Goal: Transaction & Acquisition: Obtain resource

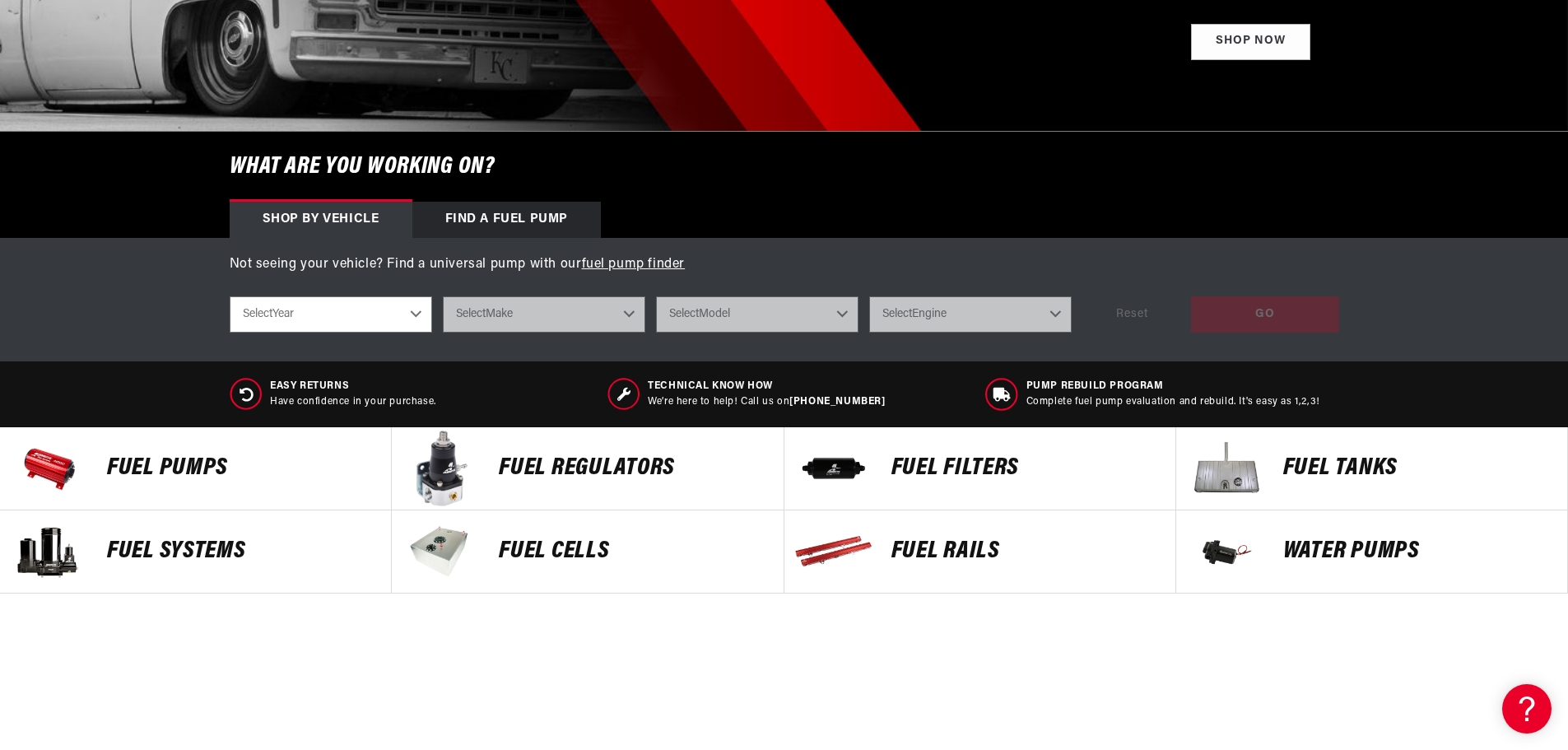
scroll to position [412, 0]
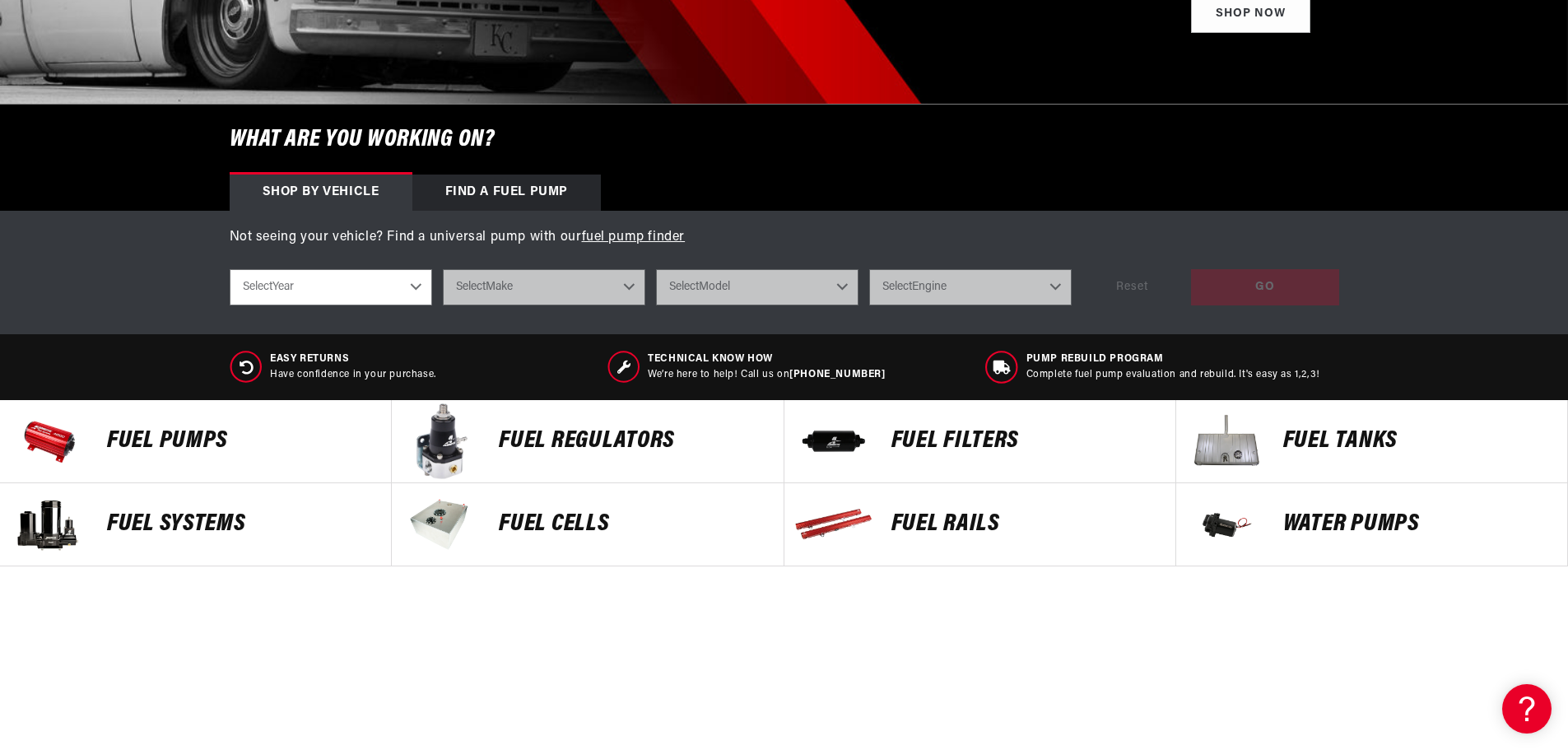
click at [1346, 437] on p "Fuel Tanks" at bounding box center [1417, 441] width 268 height 25
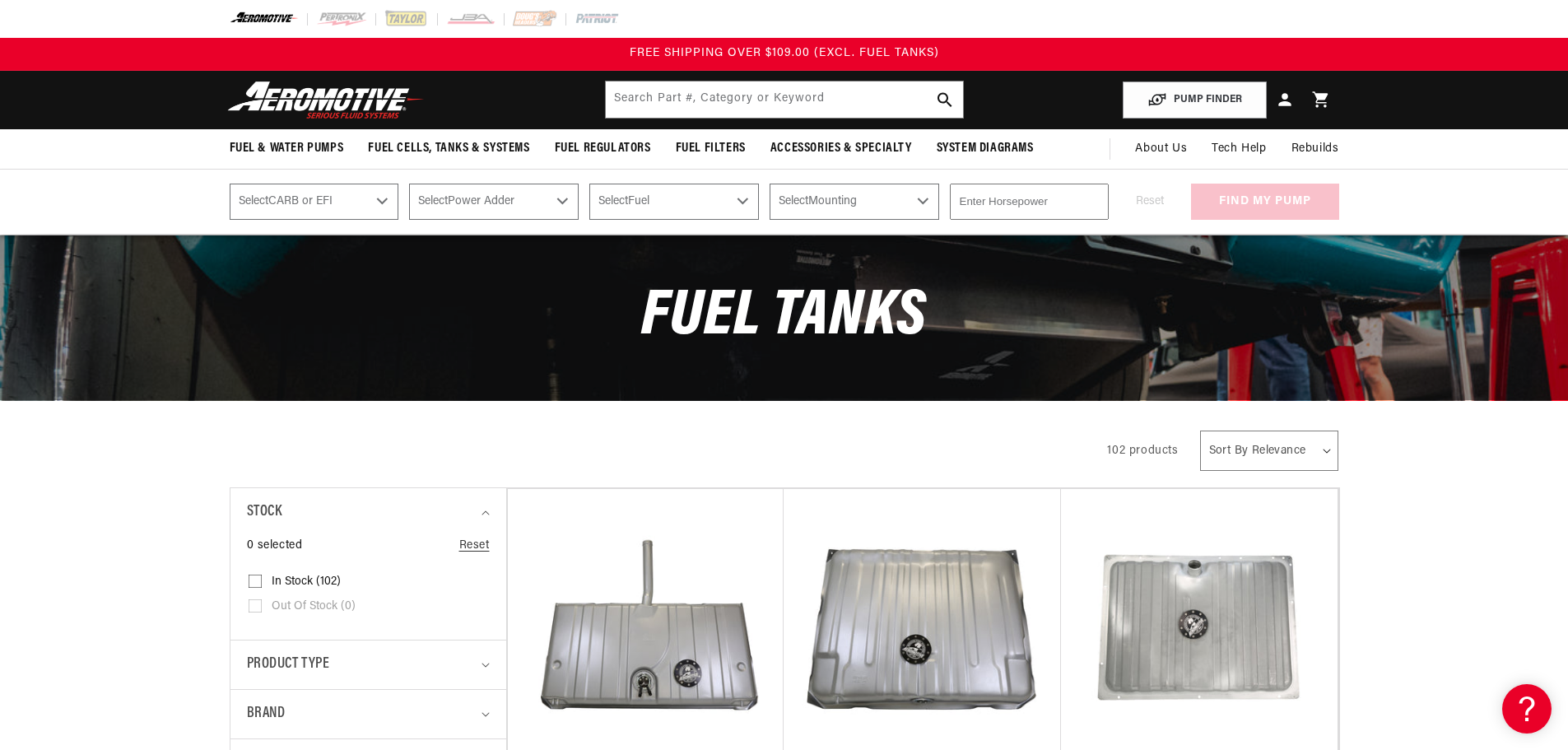
click at [376, 203] on select "Select CARB or EFI Carbureted Fuel Injected" at bounding box center [315, 202] width 170 height 36
select select "Carbureted"
click at [230, 184] on select "Select CARB or EFI Carbureted Fuel Injected" at bounding box center [315, 202] width 170 height 36
select select "Carbureted"
click at [564, 206] on select "Select Power Adder No - Naturally Aspirated Yes - Forced Induction" at bounding box center [494, 202] width 170 height 36
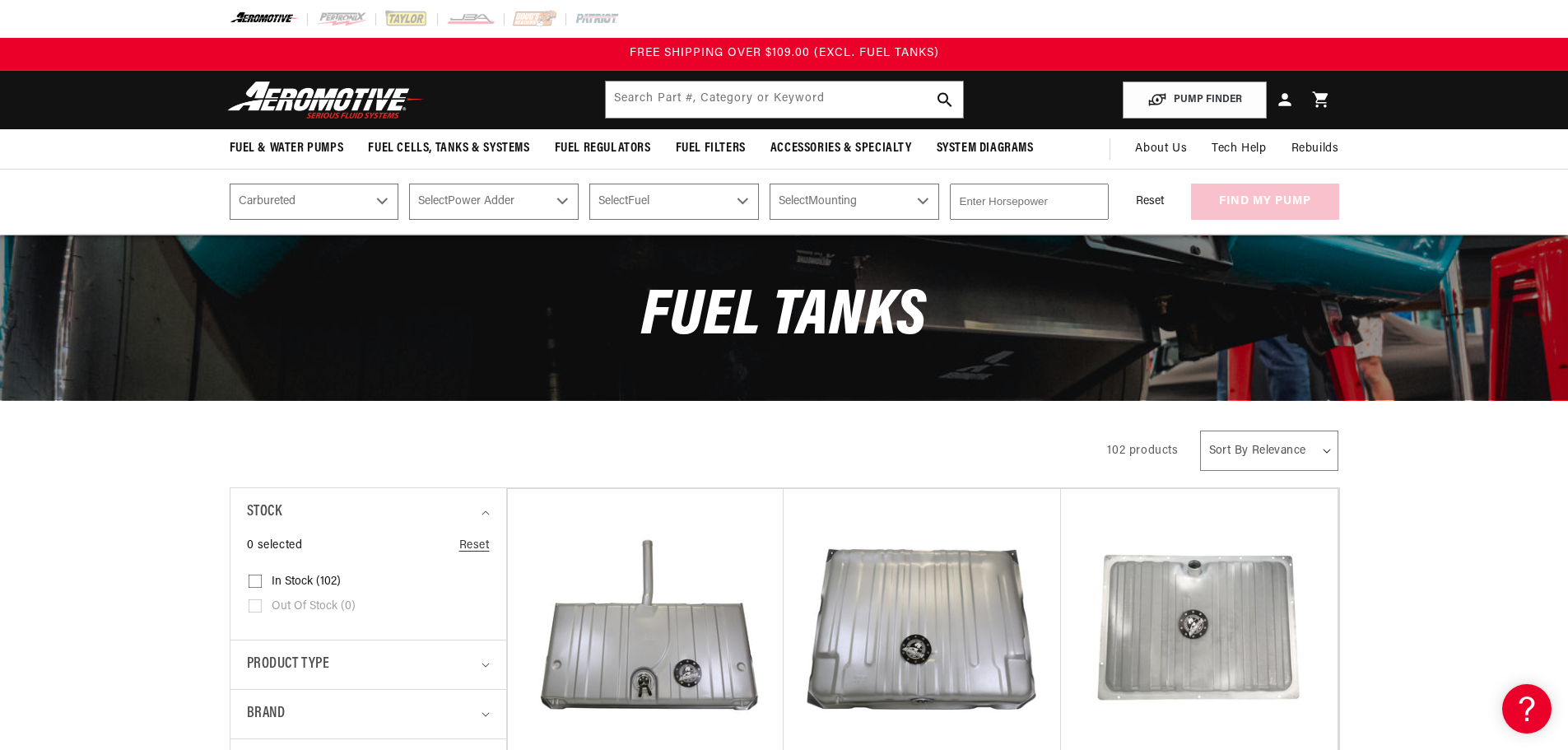
select select "No-Naturally-Aspirated"
click at [409, 184] on select "Select Power Adder No - Naturally Aspirated Yes - Forced Induction" at bounding box center [494, 202] width 170 height 36
select select "No-Naturally-Aspirated"
click at [740, 192] on select "Select Fuel E85 Gas" at bounding box center [675, 202] width 170 height 36
select select "Gas"
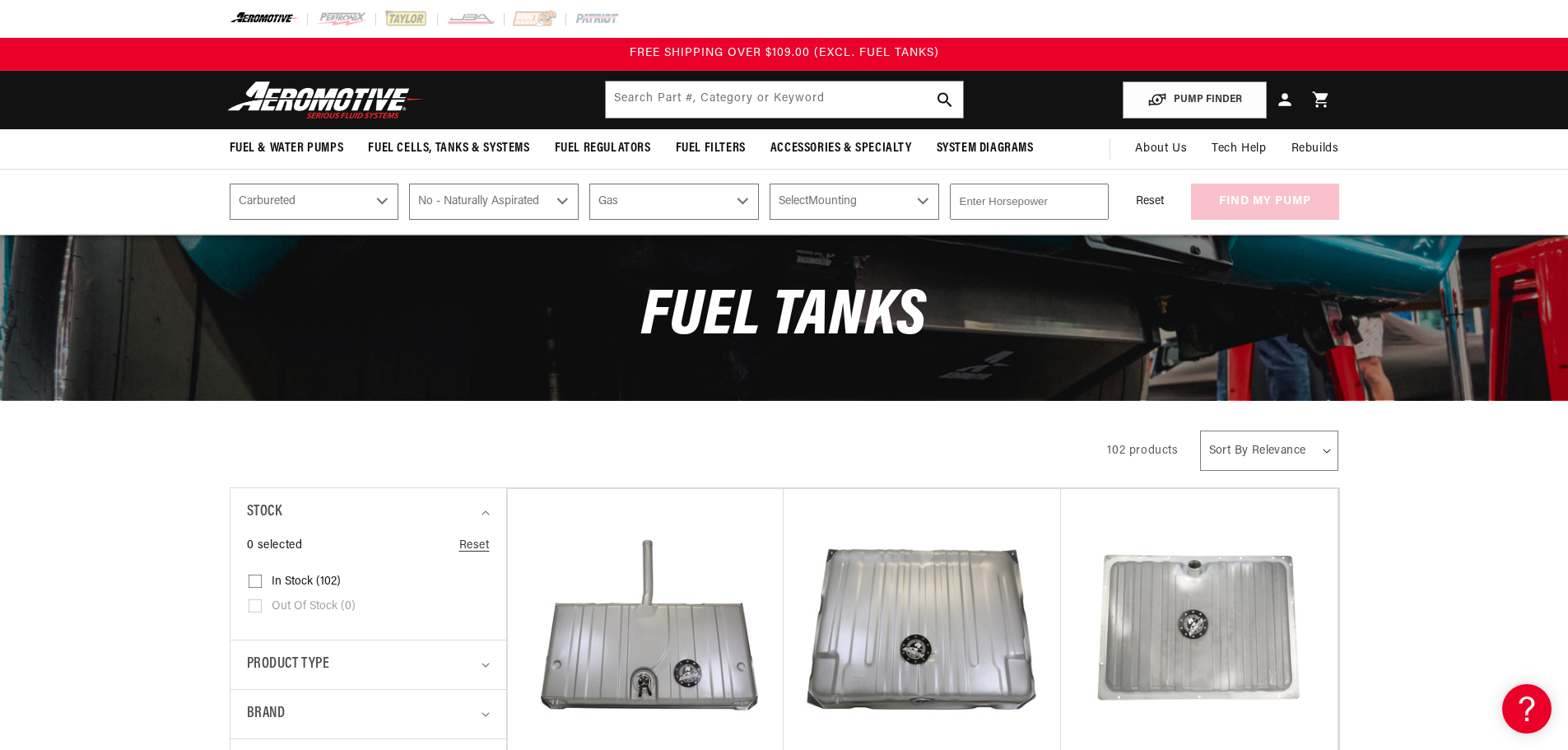
click at [590, 184] on select "Select Fuel E85 Gas" at bounding box center [675, 202] width 170 height 36
select select "Gas"
click at [883, 212] on select "Select Mounting External In-Tank" at bounding box center [854, 202] width 170 height 36
select select "External"
click at [770, 184] on select "Select Mounting External In-Tank" at bounding box center [854, 202] width 170 height 36
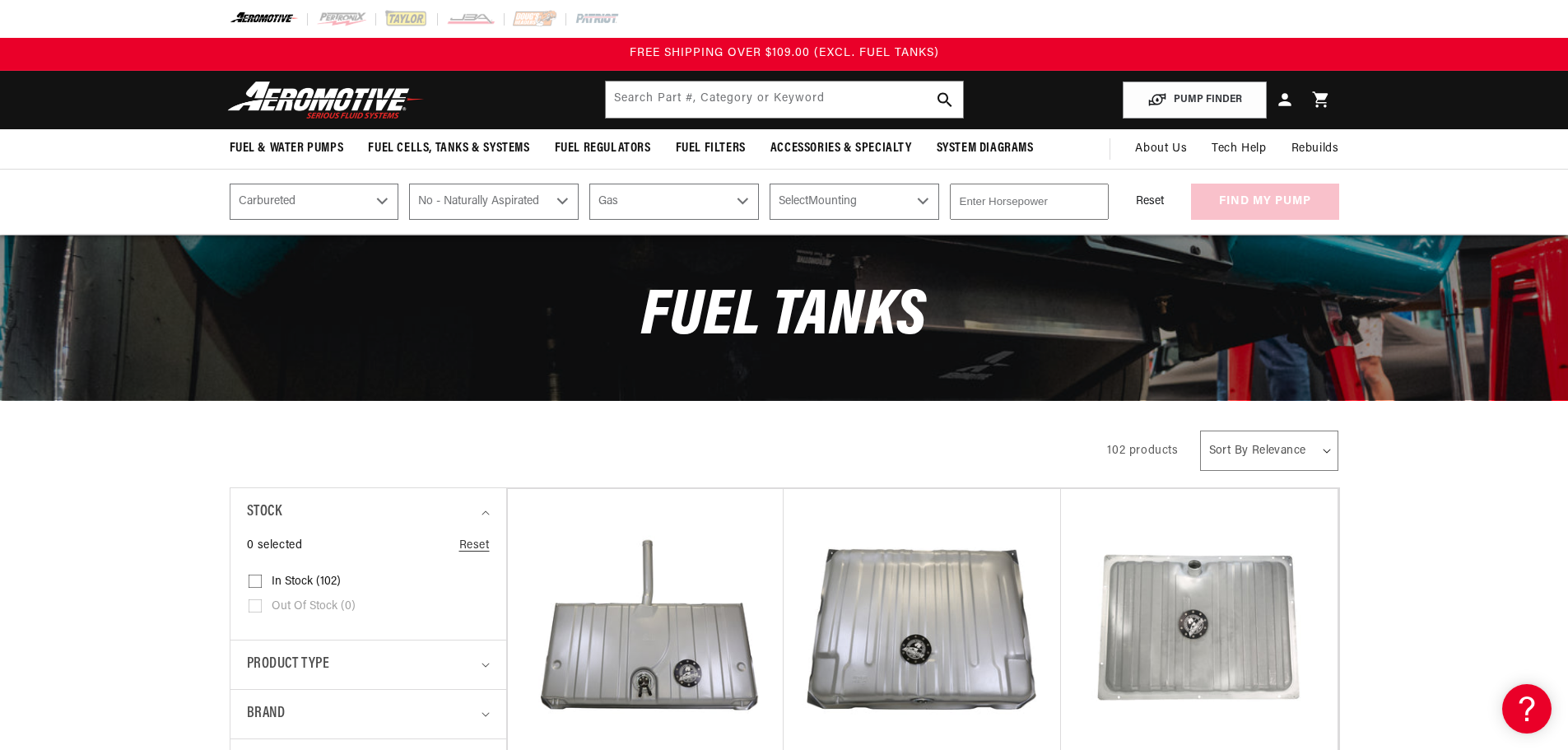
select select "External"
click at [1033, 203] on input "number" at bounding box center [1028, 202] width 159 height 36
type input "1"
click at [1094, 195] on input "1" at bounding box center [1028, 202] width 159 height 36
type input "550"
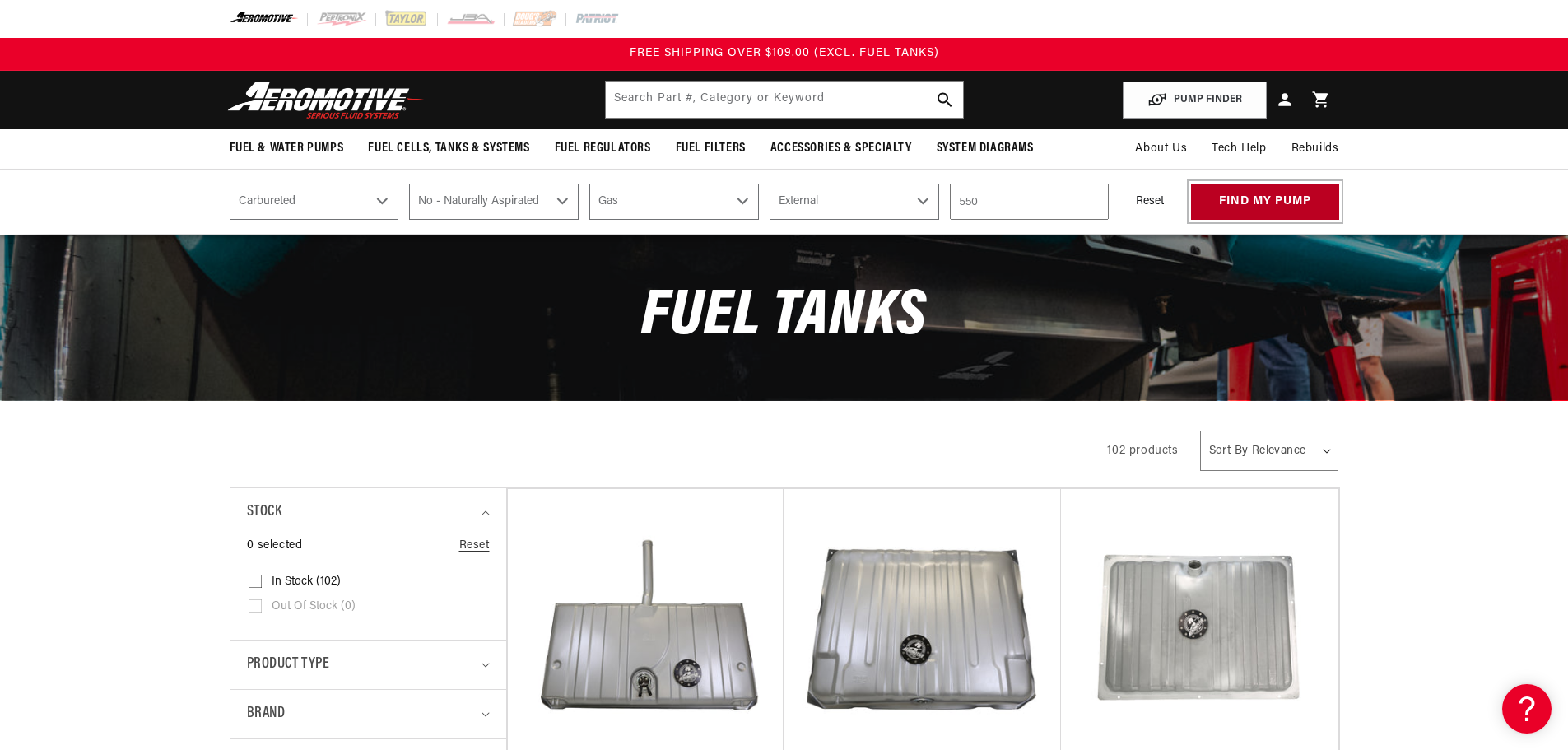
click at [1266, 207] on button "find my pump" at bounding box center [1265, 202] width 148 height 37
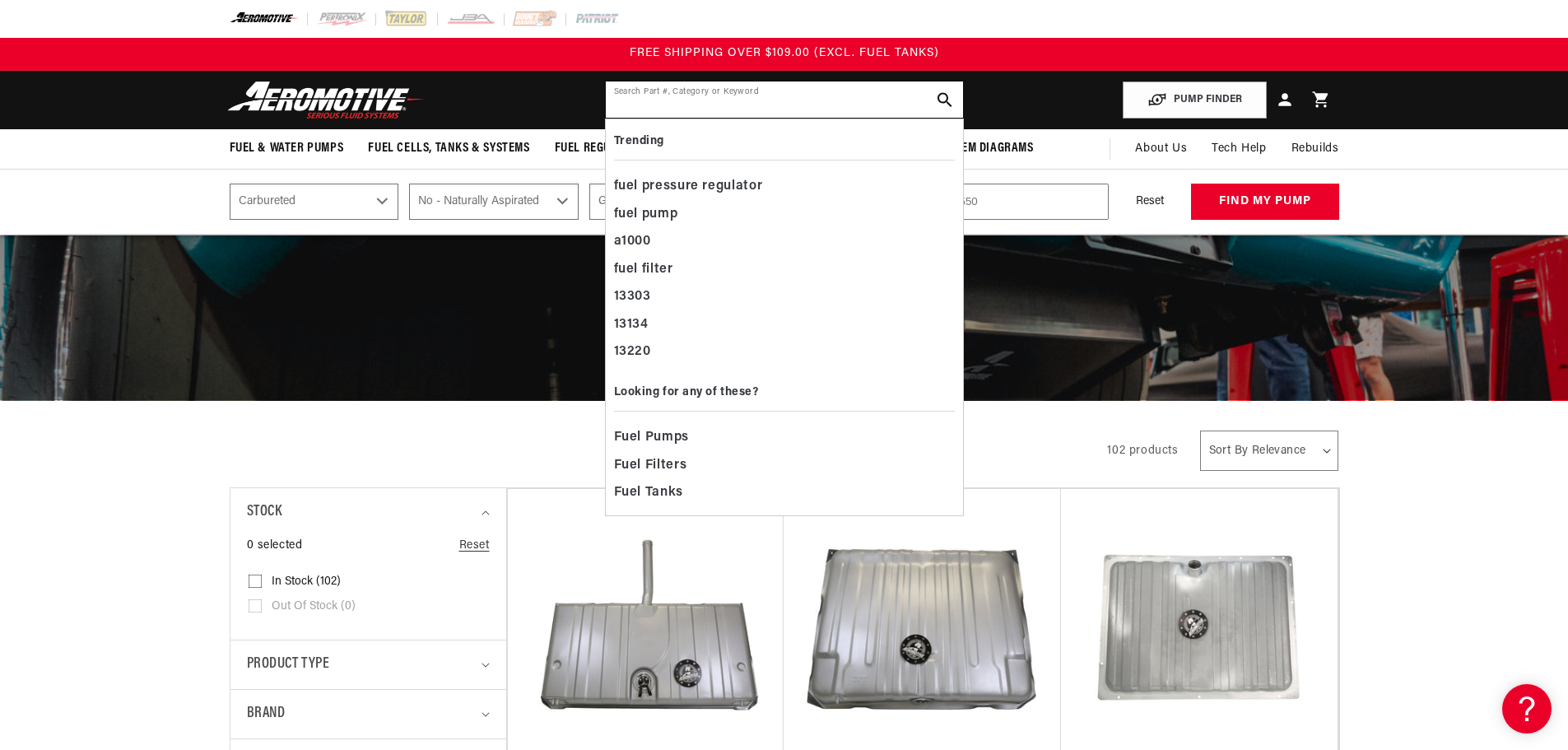
click at [685, 96] on input "text" at bounding box center [784, 100] width 357 height 36
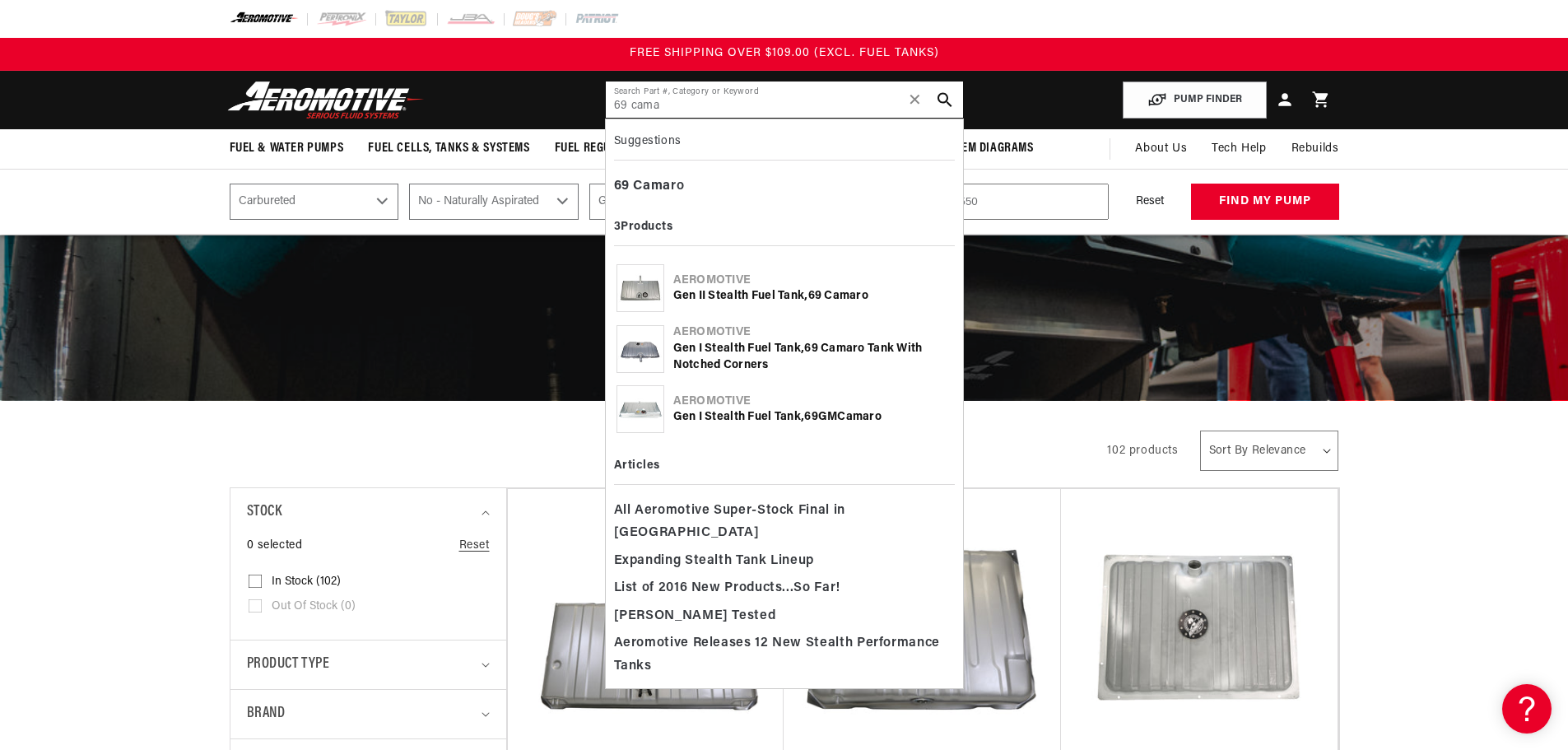
type input "69 cama"
click at [737, 350] on div "Gen I Stealth Fuel Tank, 69 Cama ro Tank with Notched Corners" at bounding box center [812, 357] width 279 height 32
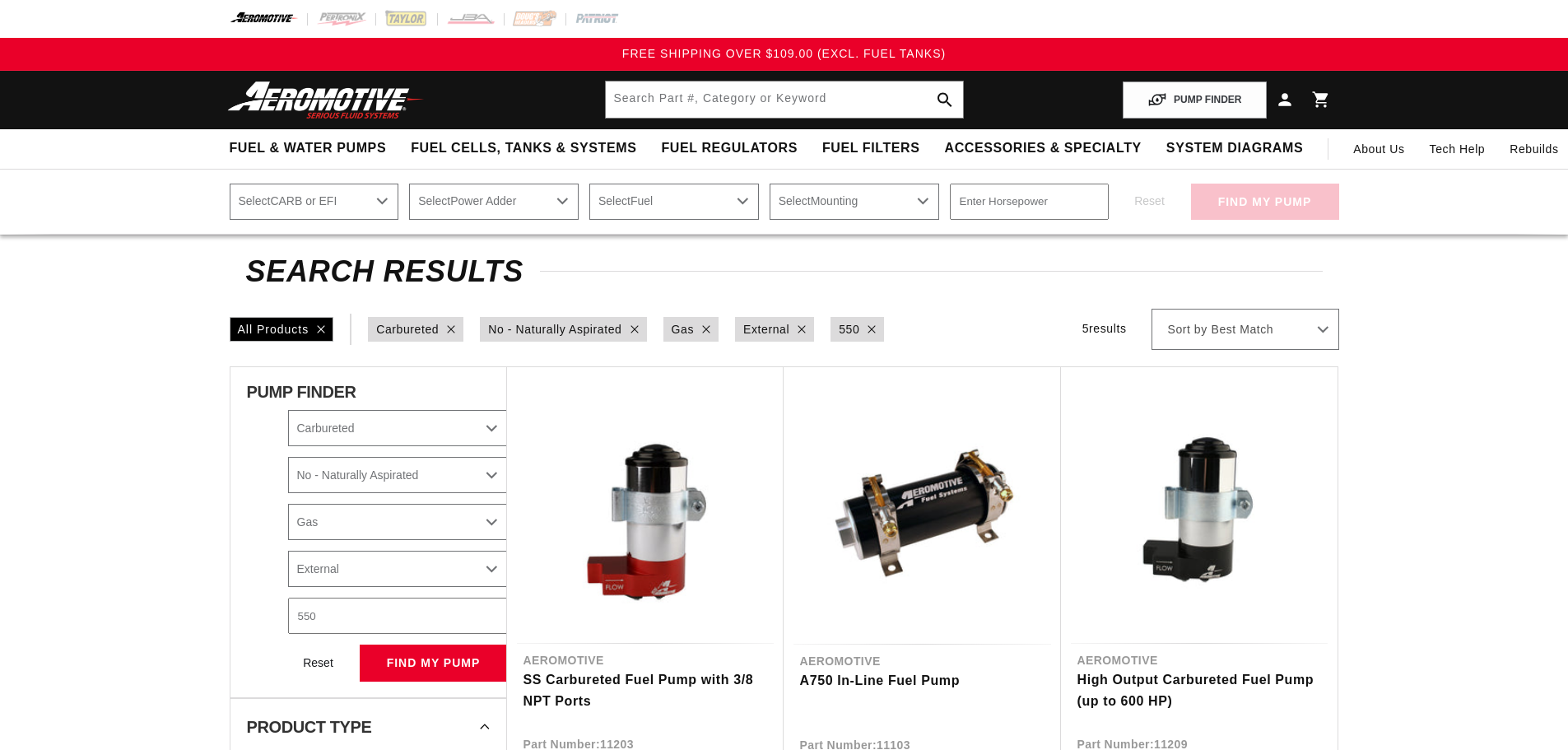
select select "Carbureted"
select select "No-Naturally-Aspirated"
select select "Gas"
select select "External"
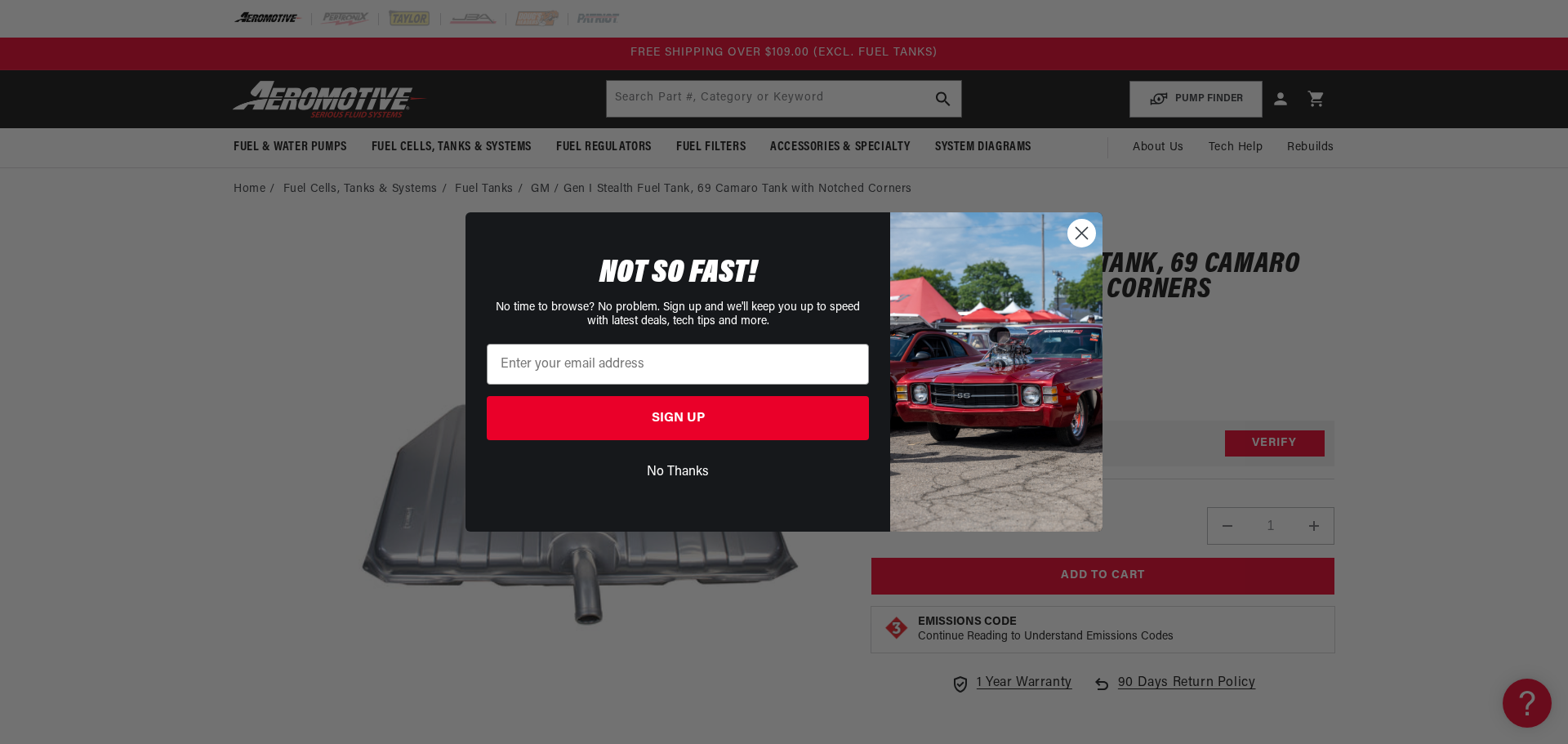
click at [1076, 229] on circle "Close dialog" at bounding box center [1081, 233] width 27 height 27
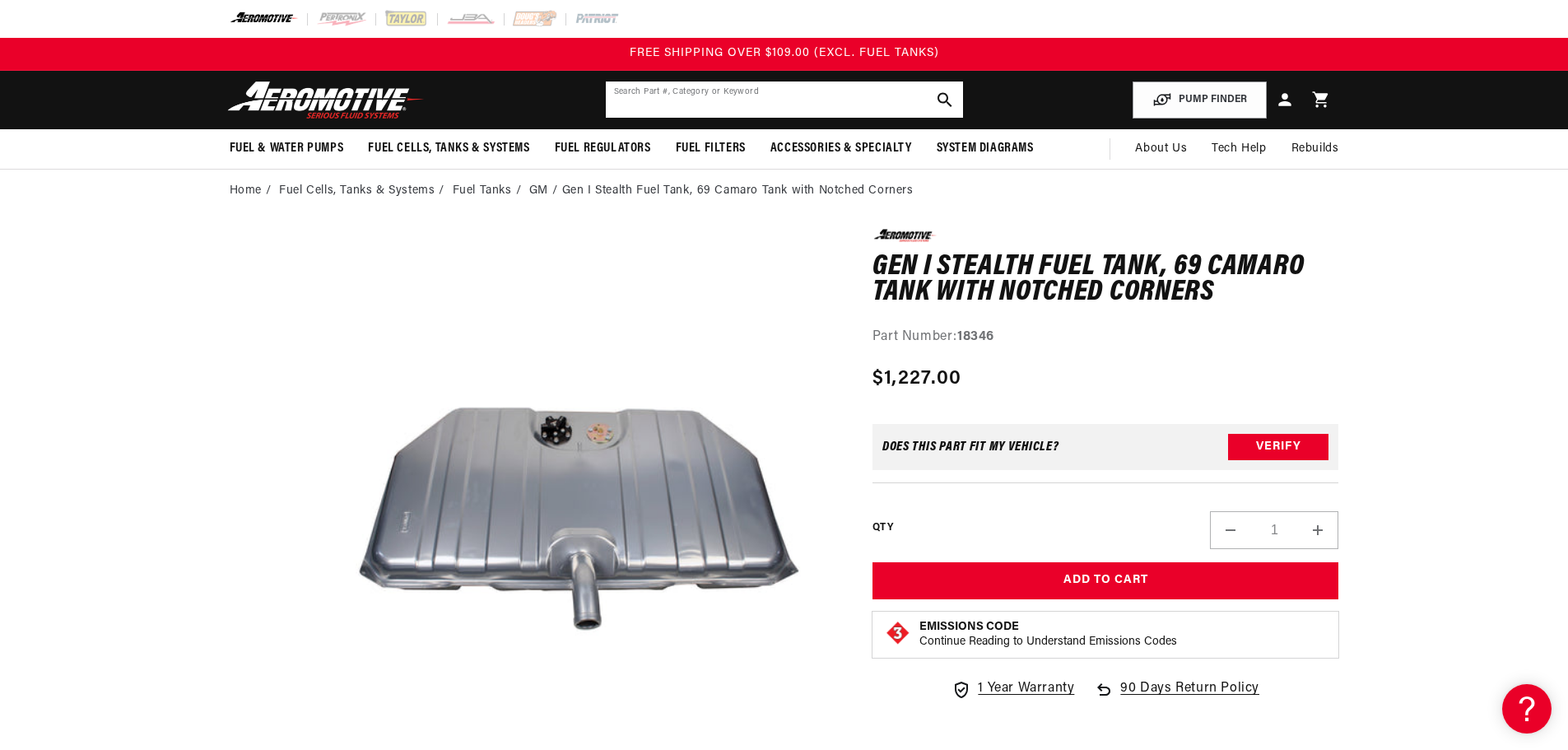
click at [739, 99] on input "text" at bounding box center [784, 100] width 357 height 36
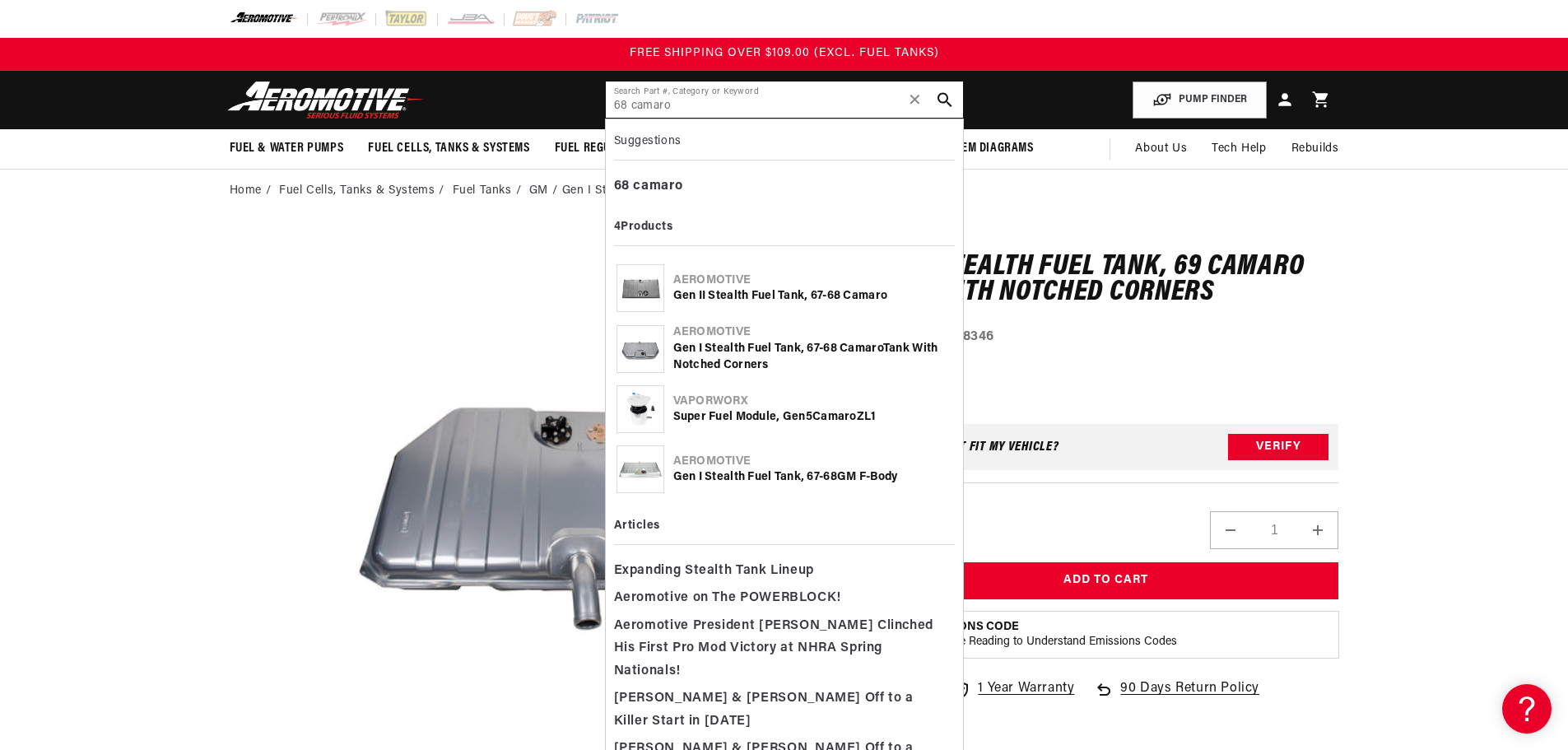
type input "68 camaro"
click at [759, 358] on div "Gen I Stealth Fuel Tank, 67- 68 Camaro Tank with Notched Corners" at bounding box center [812, 357] width 279 height 32
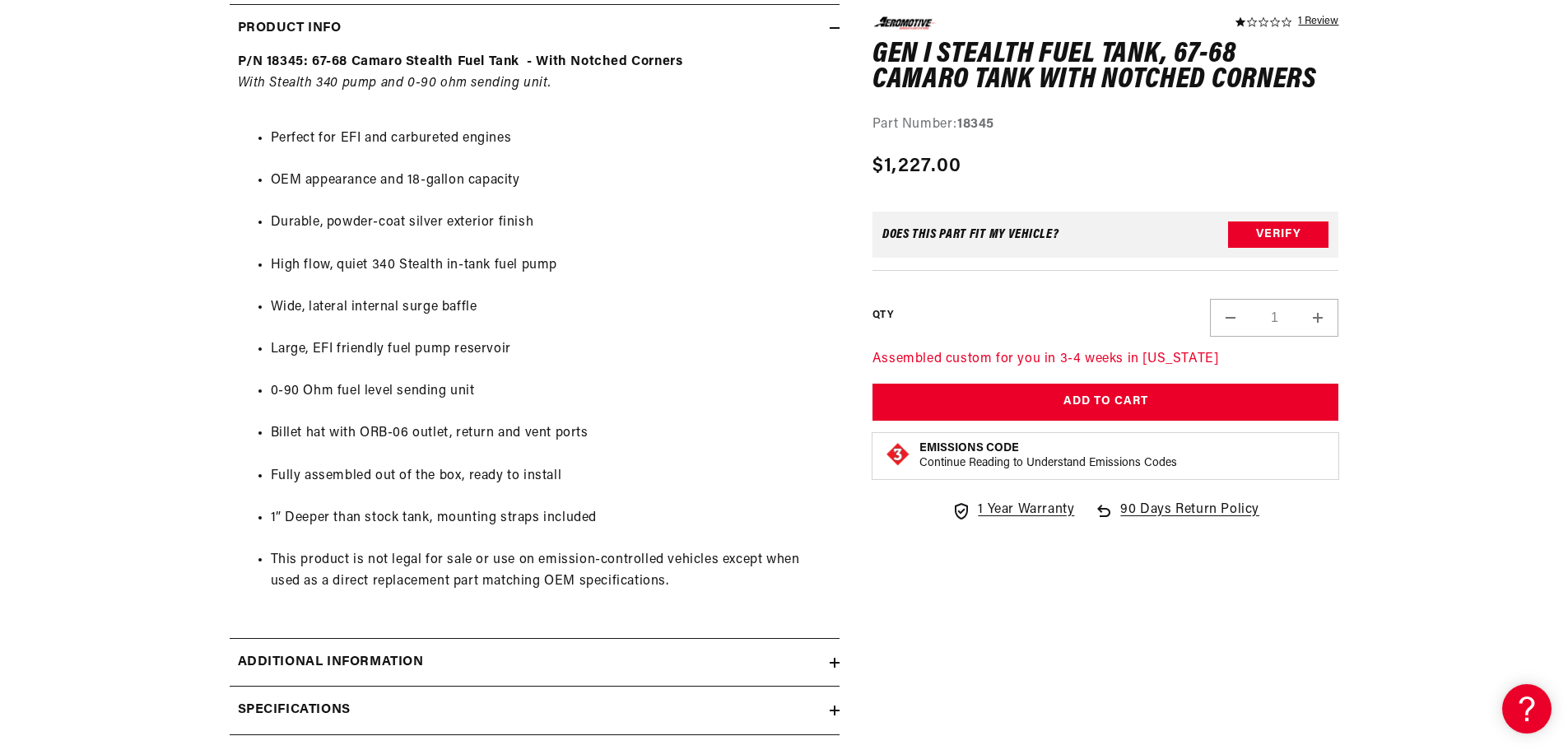
scroll to position [1235, 0]
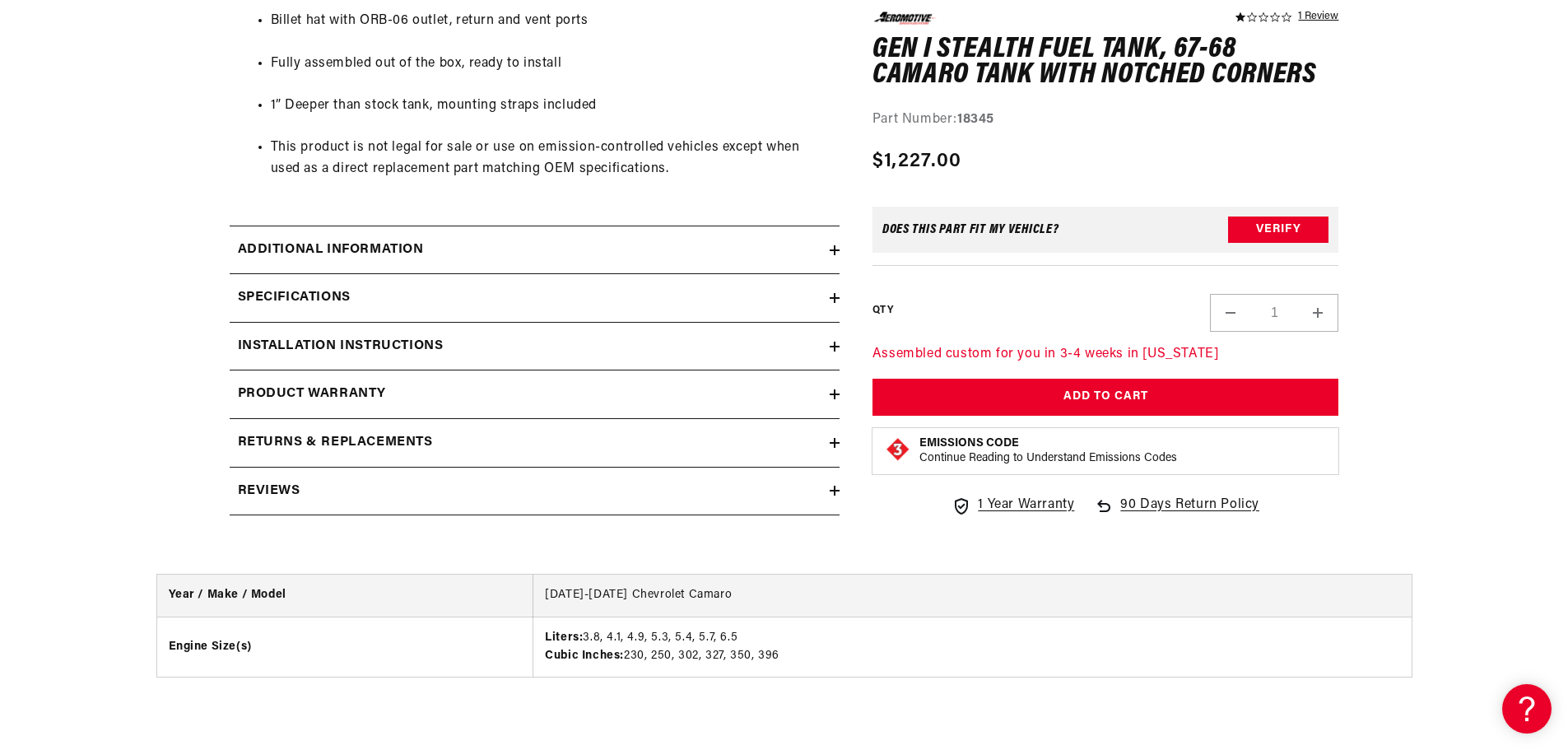
click at [830, 348] on icon at bounding box center [834, 347] width 10 height 10
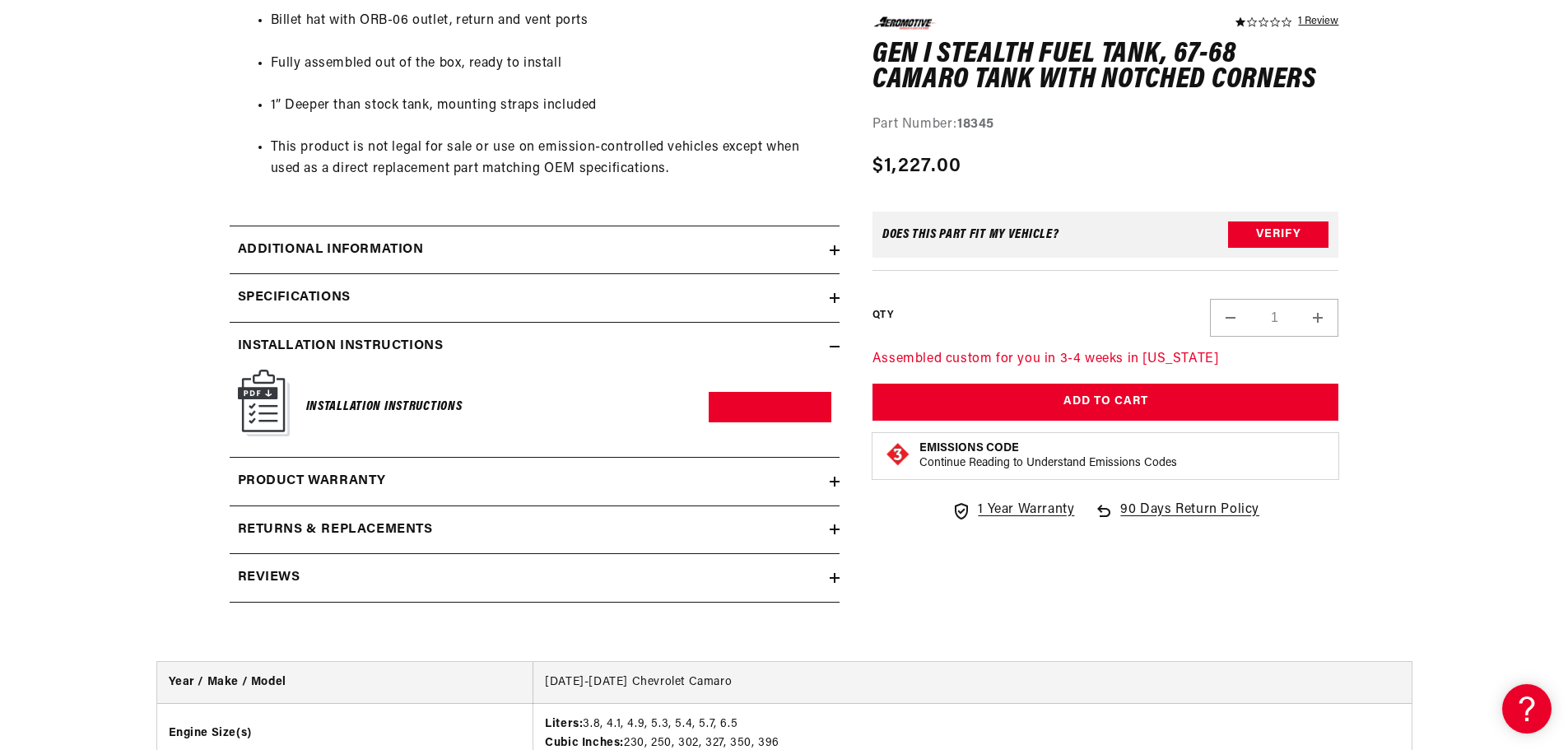
click at [389, 402] on h6 "Installation Instructions" at bounding box center [384, 407] width 156 height 22
click at [735, 404] on link "Download PDF" at bounding box center [770, 407] width 123 height 30
